Goal: Check status

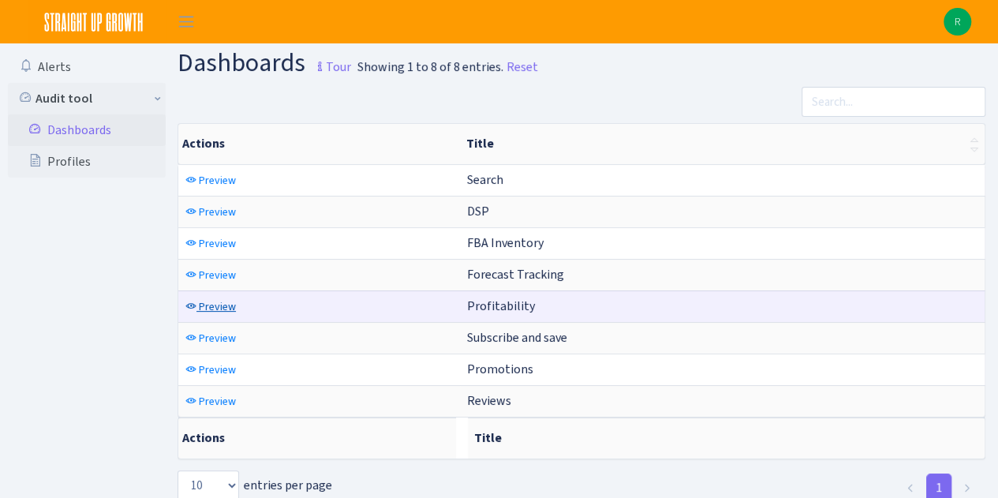
click at [217, 302] on span "Preview" at bounding box center [217, 306] width 37 height 15
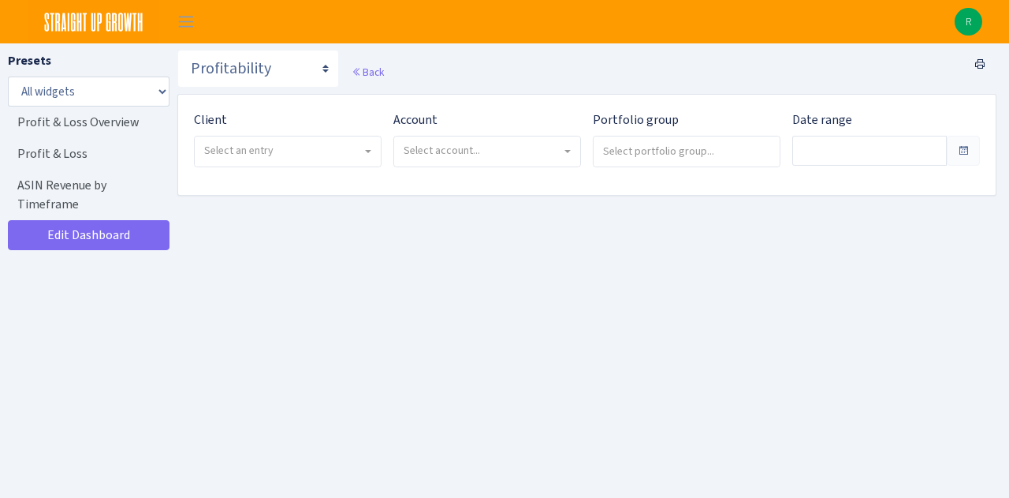
type input "Aug 6, 2025 - Sep 4, 2025"
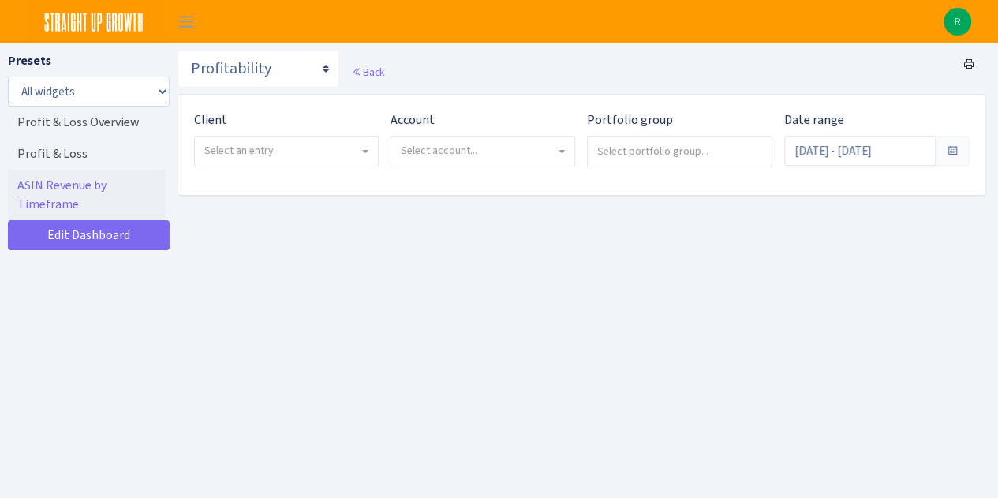
click at [311, 155] on span "Select an entry" at bounding box center [281, 151] width 155 height 16
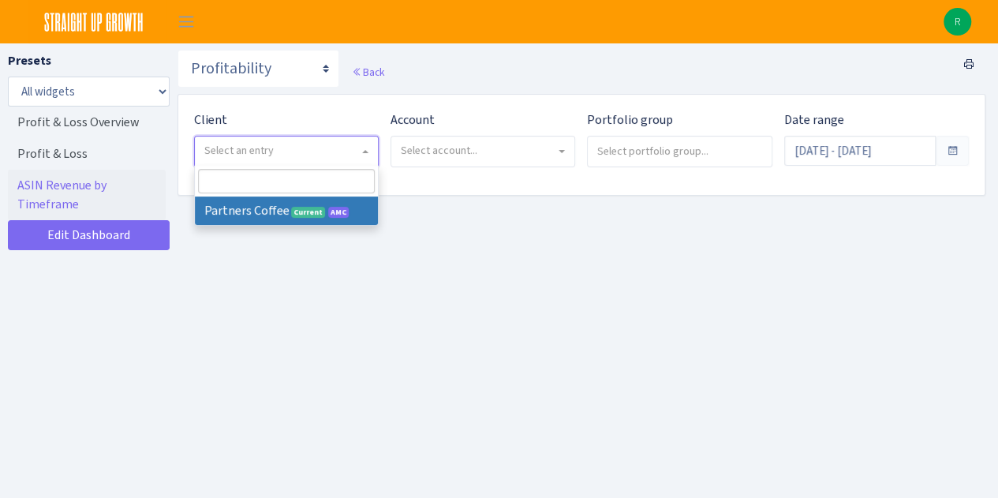
select select "481"
select select
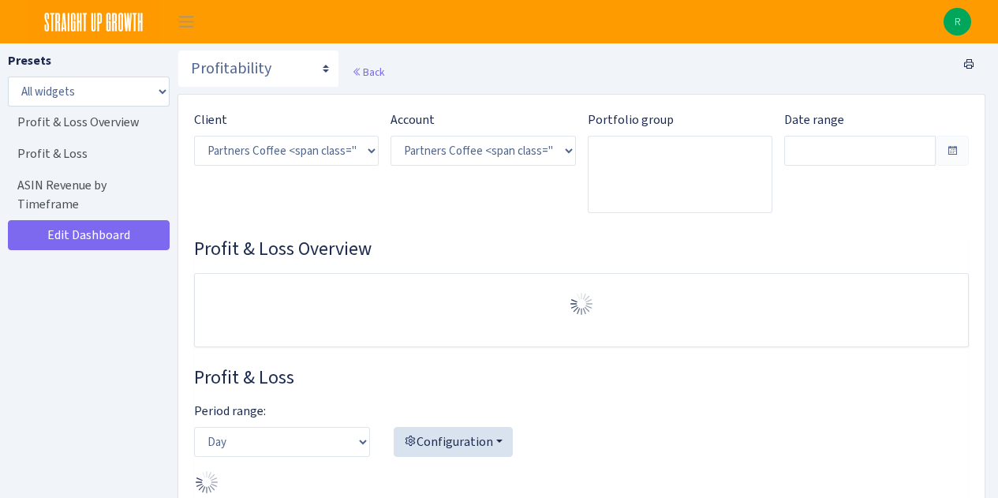
select select "2242985598963294"
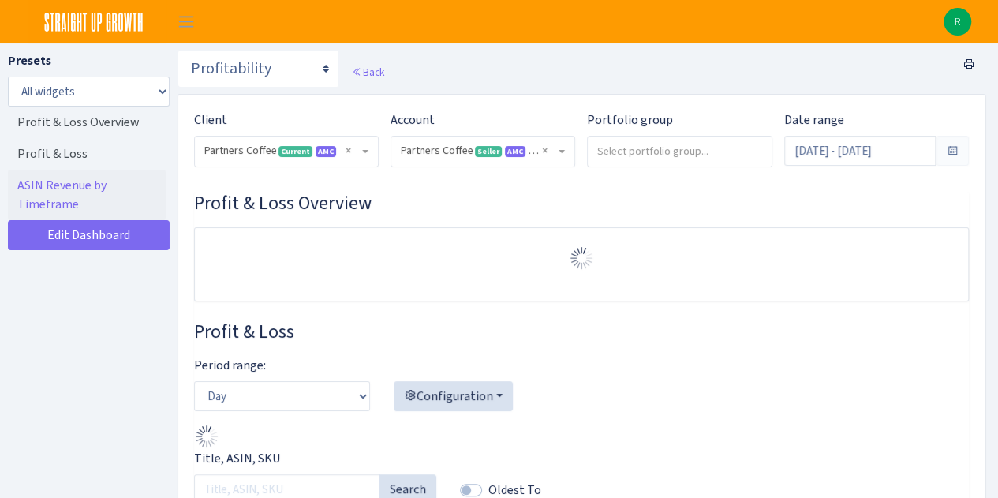
click at [568, 60] on div "Back" at bounding box center [580, 72] width 807 height 44
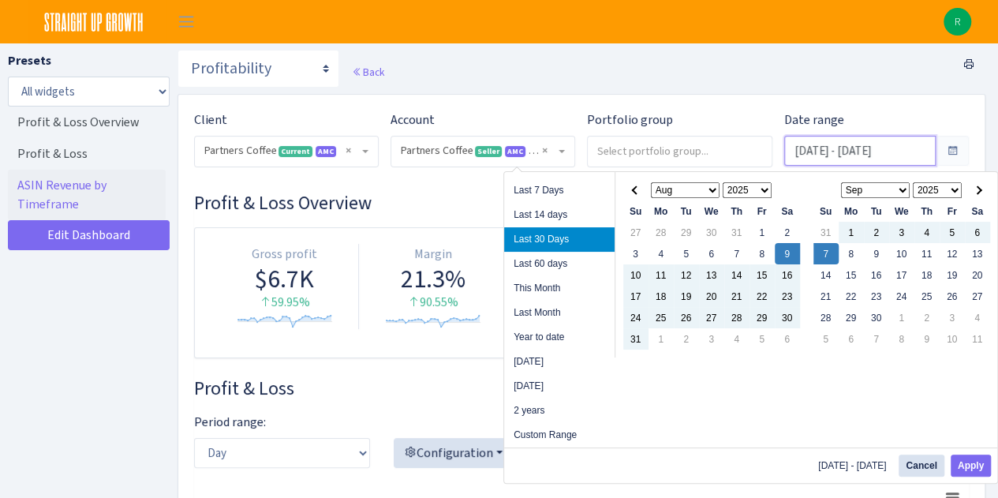
click at [832, 156] on input "Aug 9, 2025 - Sep 7, 2025" at bounding box center [859, 151] width 151 height 30
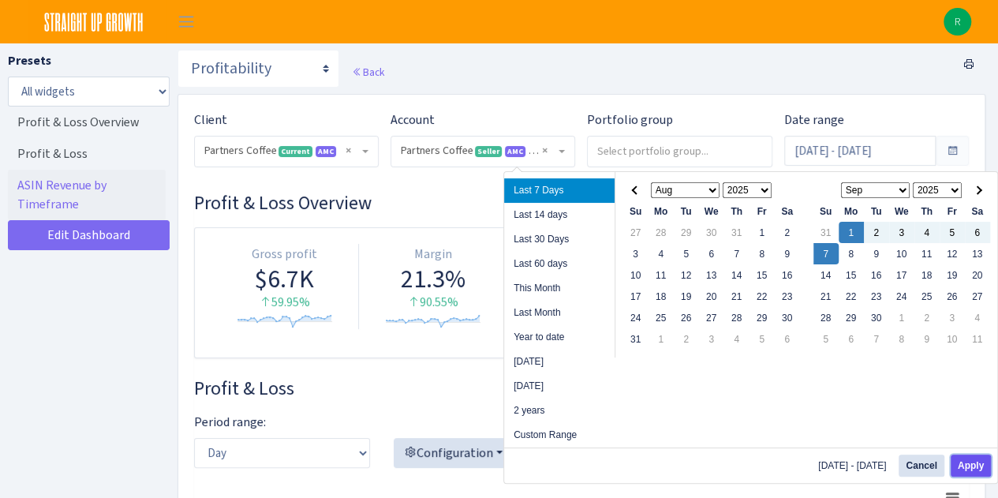
click at [975, 462] on button "Apply" at bounding box center [970, 465] width 40 height 22
type input "Sep 1, 2025 - Sep 7, 2025"
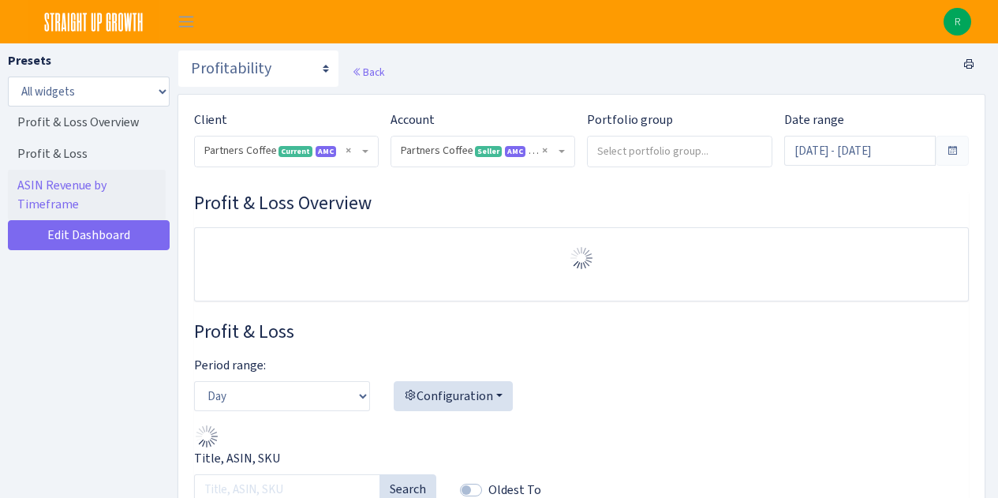
select select "2242985598963294"
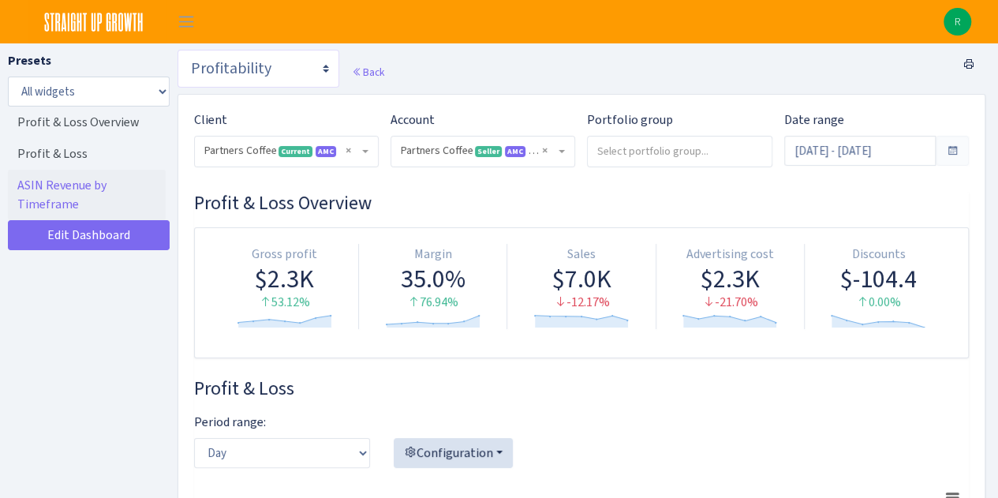
click at [289, 62] on select "Search DSP FBA Inventory Forecast Tracking Profitability Subscribe and save Pro…" at bounding box center [258, 69] width 162 height 38
select select "[URL][DOMAIN_NAME]"
click at [177, 50] on select "Search DSP FBA Inventory Forecast Tracking Profitability Subscribe and save Pro…" at bounding box center [258, 69] width 162 height 38
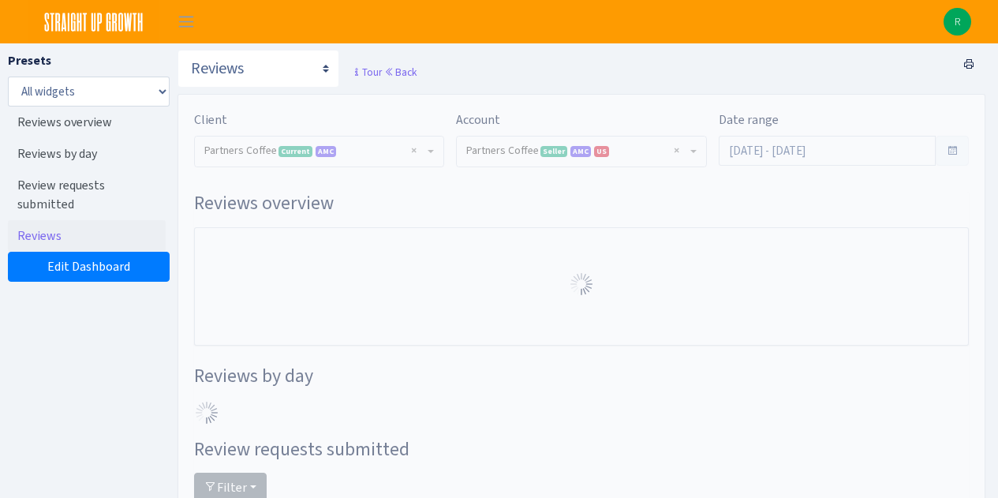
select select "2242985598963294"
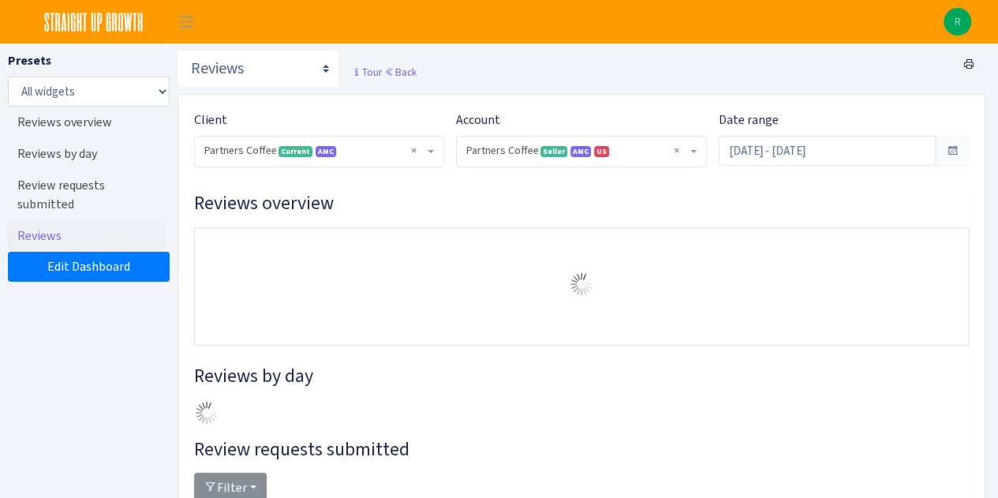
scroll to position [342, 0]
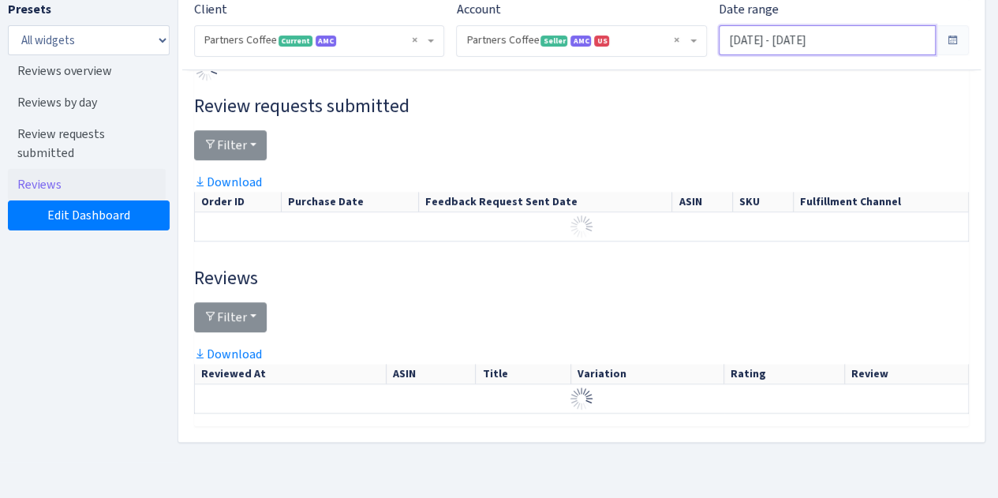
click at [779, 35] on input "Aug 9, 2025 - Sep 7, 2025" at bounding box center [826, 40] width 217 height 30
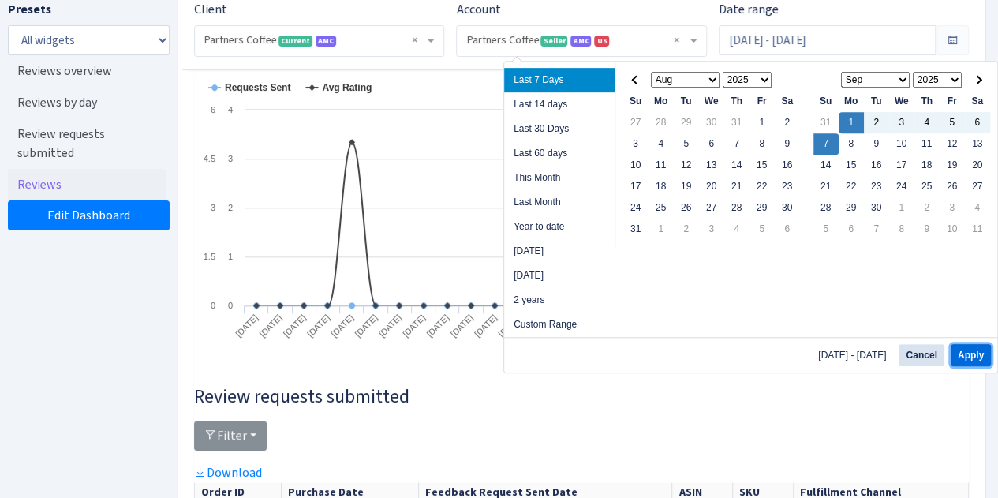
click at [967, 349] on button "Apply" at bounding box center [970, 355] width 40 height 22
type input "Sep 1, 2025 - Sep 7, 2025"
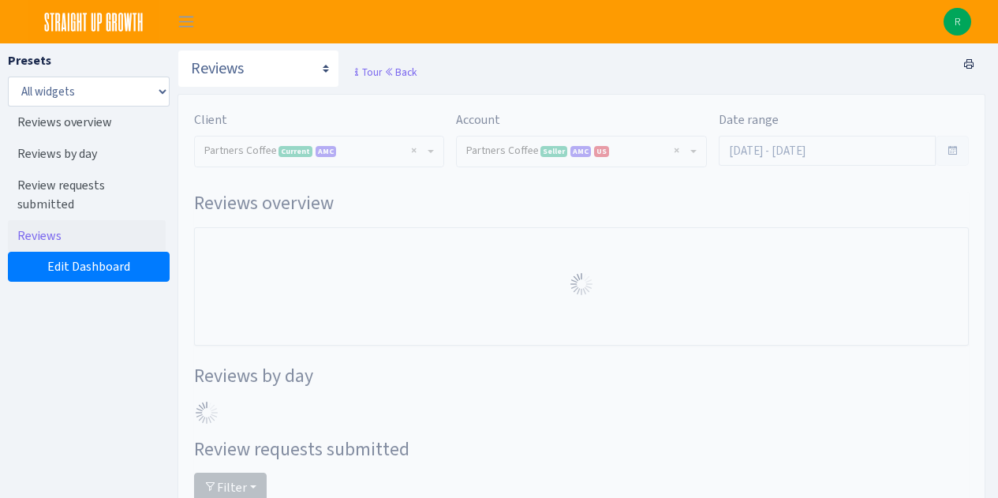
select select "2242985598963294"
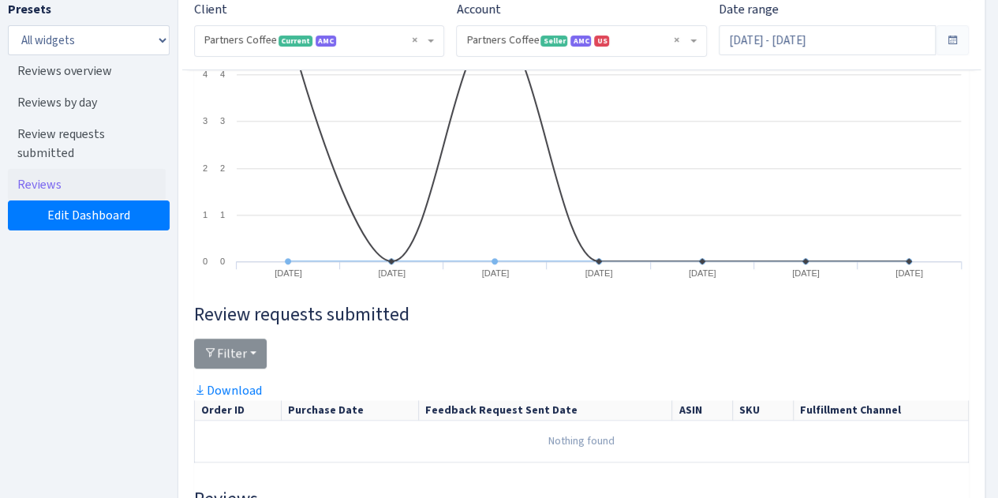
scroll to position [424, 0]
